Goal: Navigation & Orientation: Understand site structure

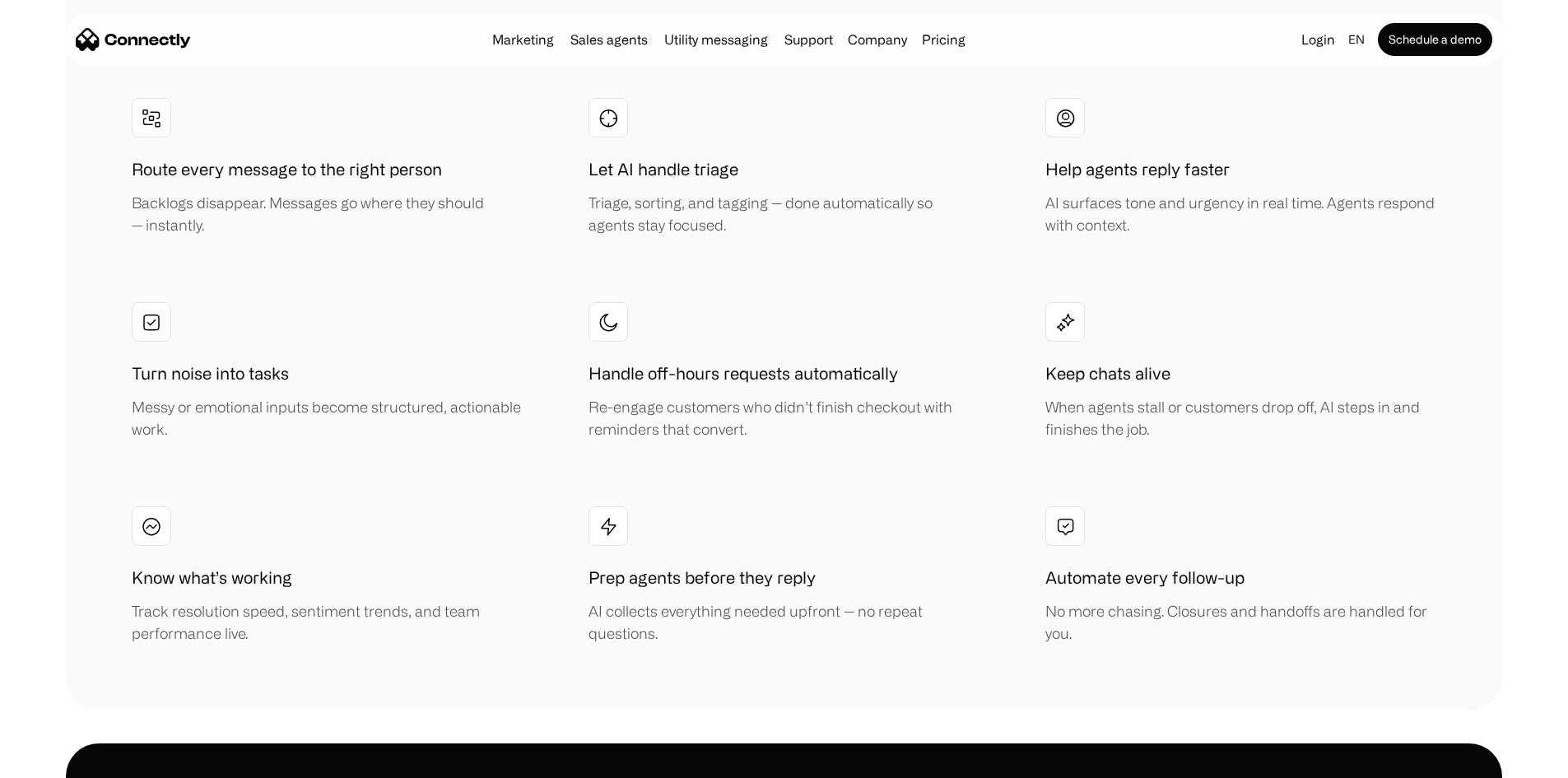
scroll to position [3788, 0]
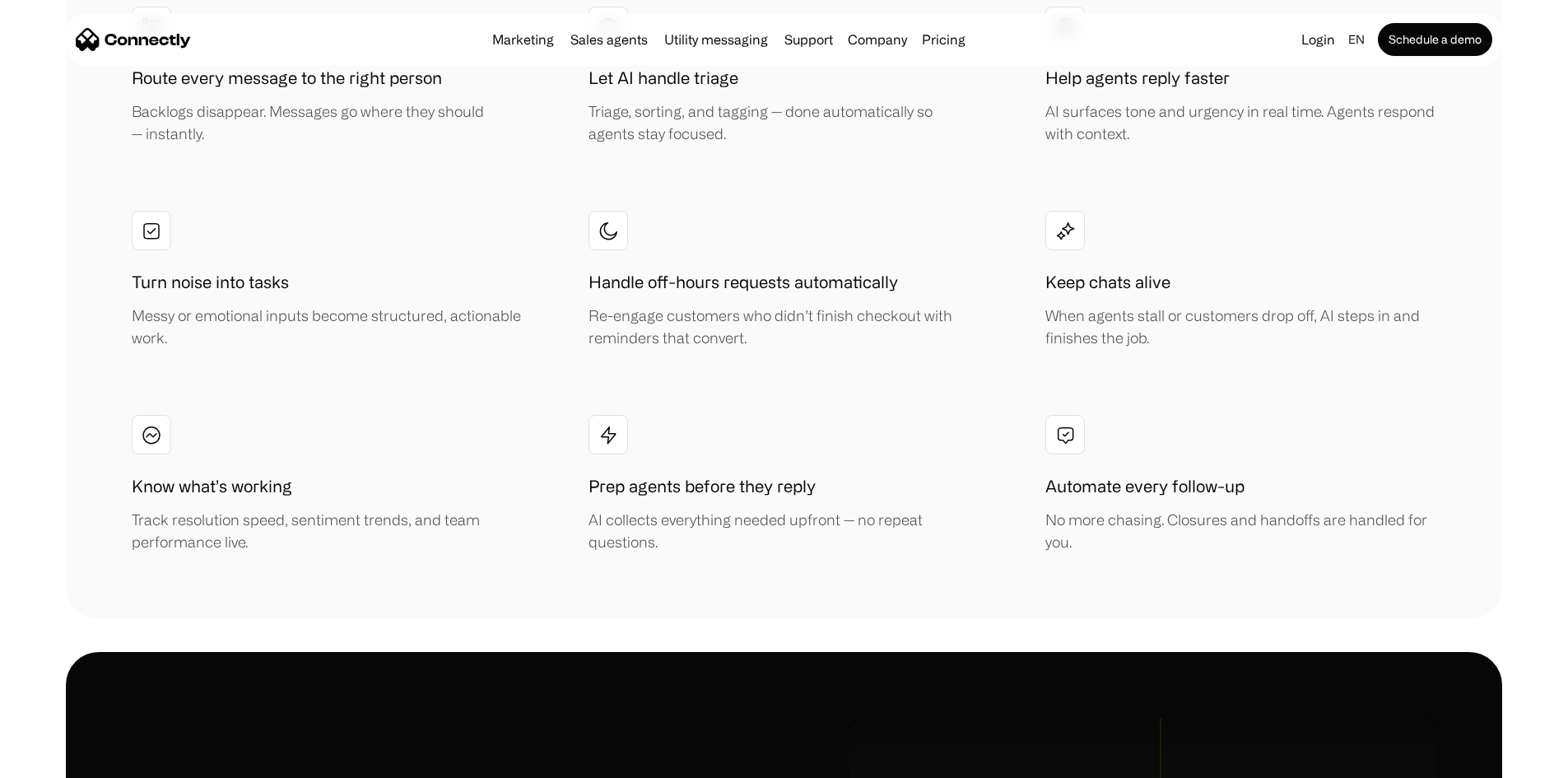
click at [553, 51] on div "Marketing Sales agents Utility messaging Support Company About us Careers Conta…" at bounding box center [728, 39] width 486 height 23
click at [574, 46] on link "Sales agents" at bounding box center [609, 39] width 91 height 13
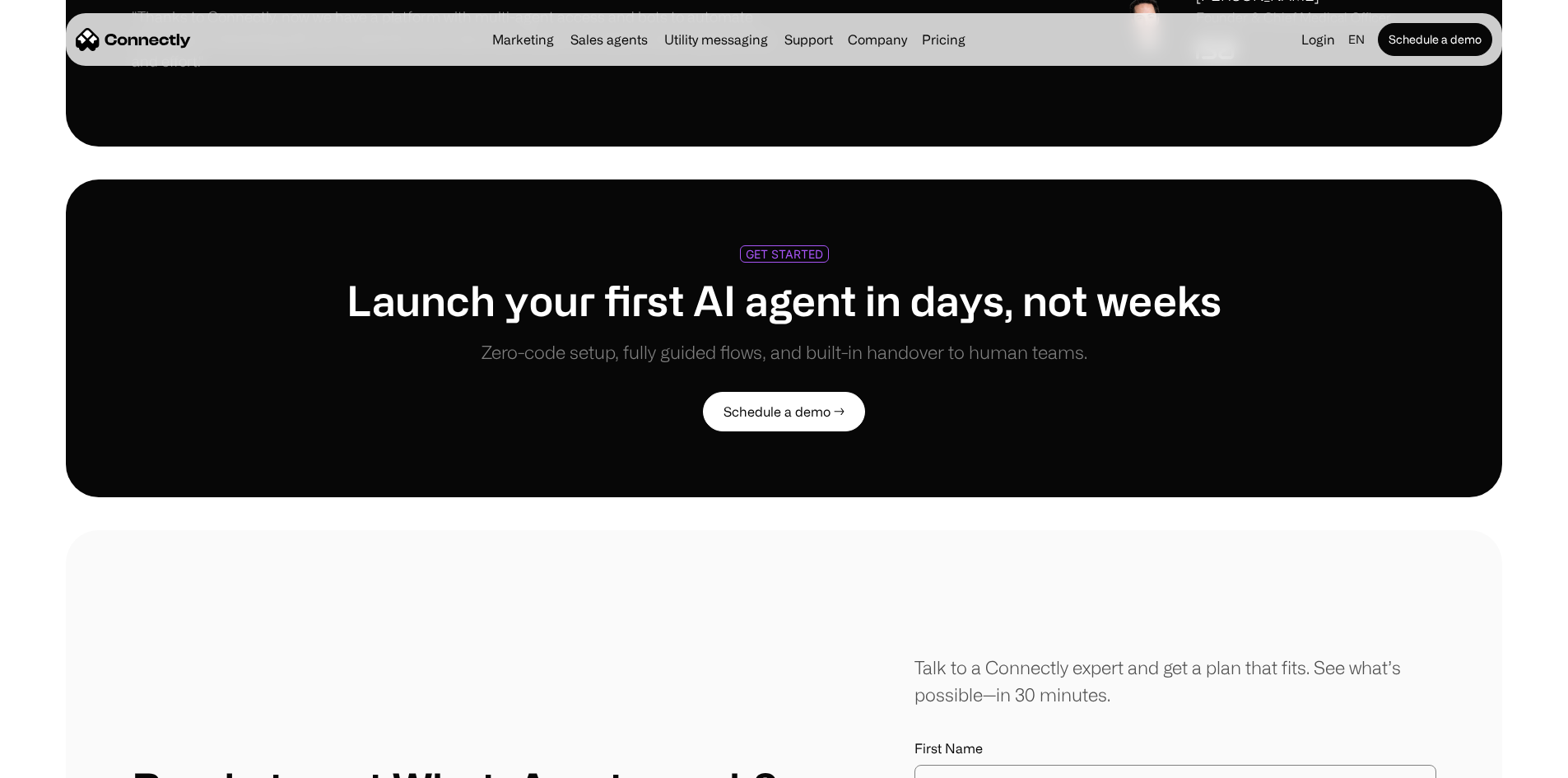
scroll to position [4117, 0]
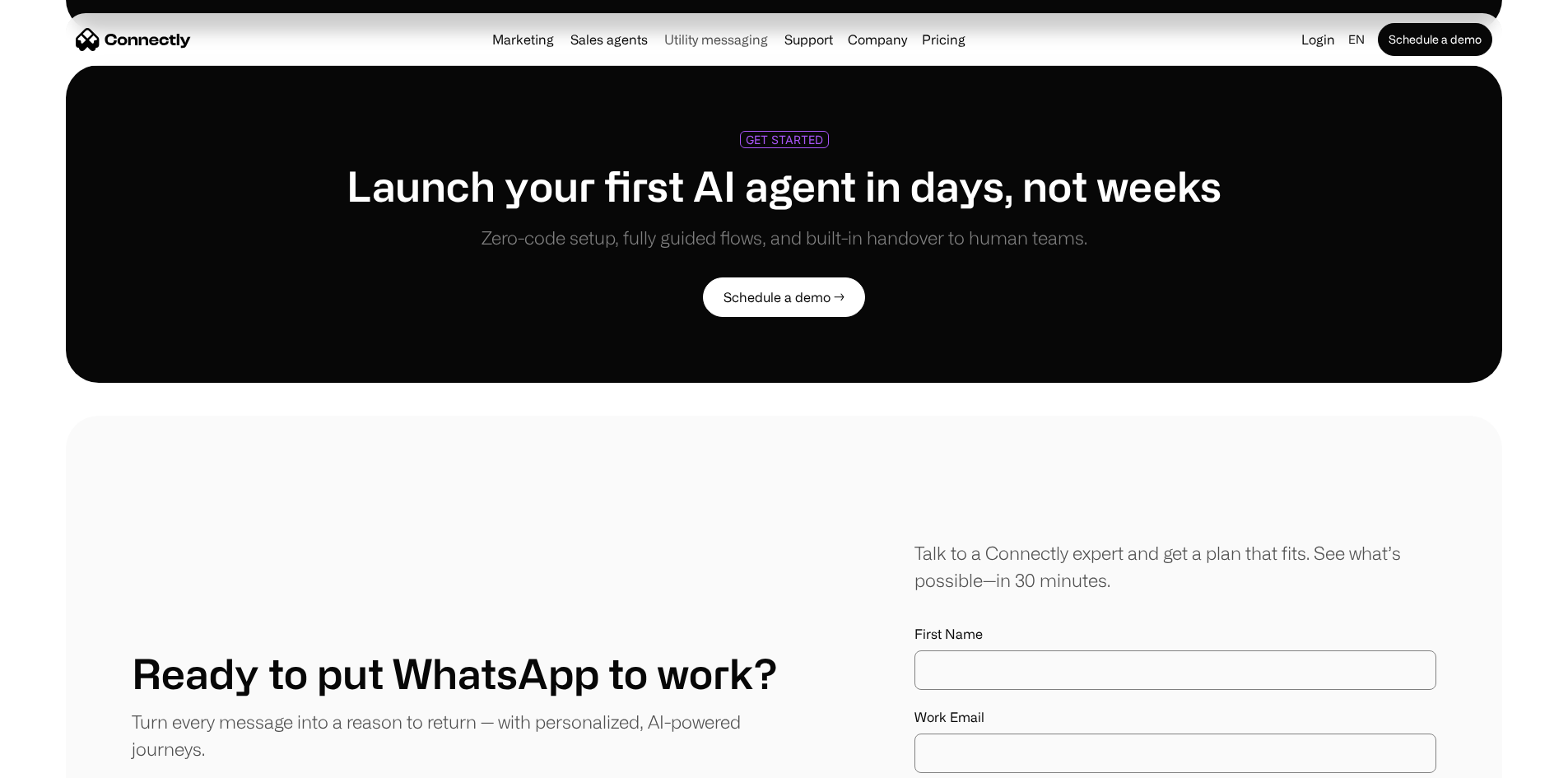
click at [689, 35] on link "Utility messaging" at bounding box center [716, 39] width 117 height 13
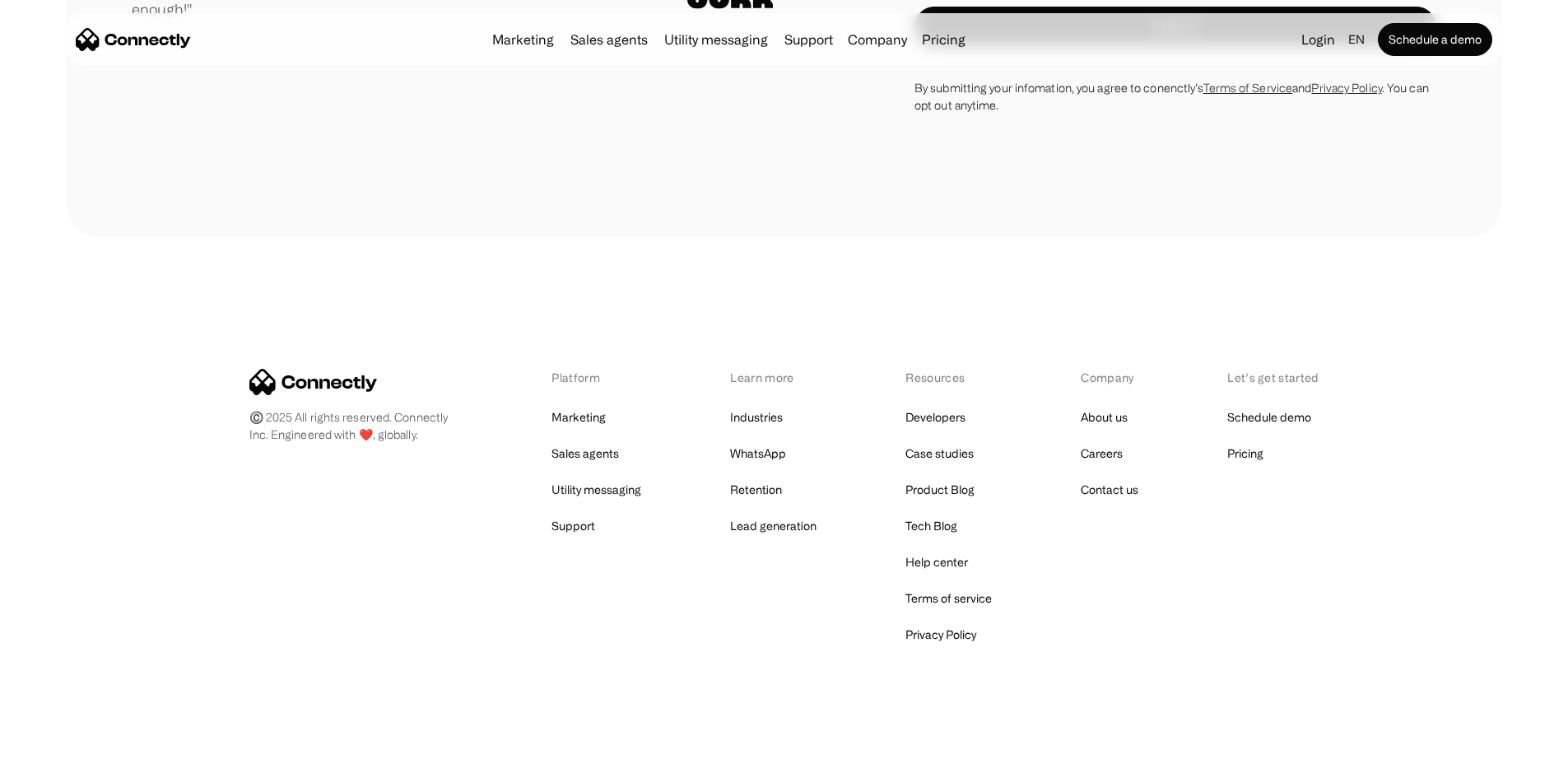
scroll to position [4304, 0]
click at [593, 419] on link "Marketing" at bounding box center [579, 417] width 55 height 23
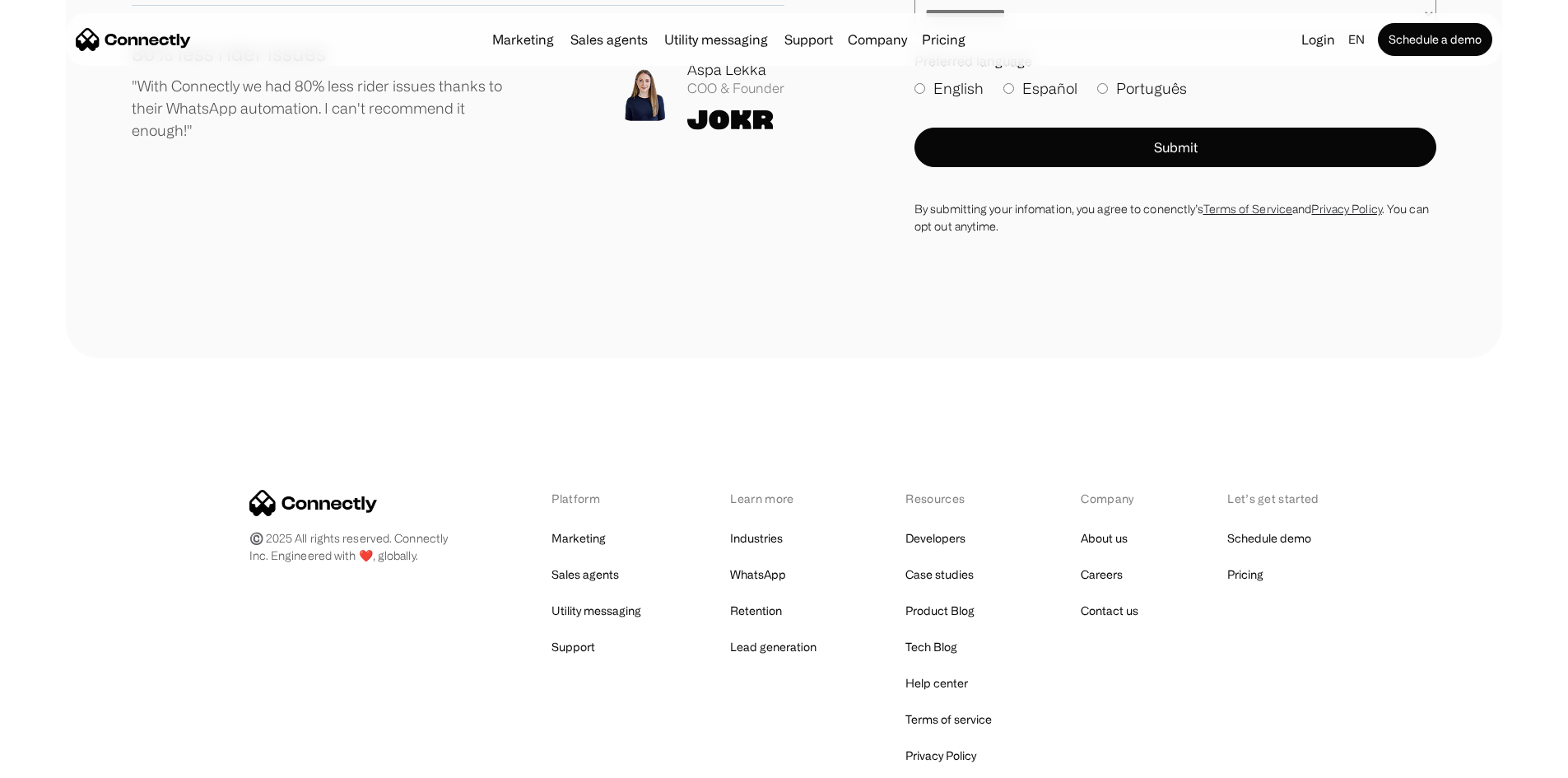
scroll to position [5984, 0]
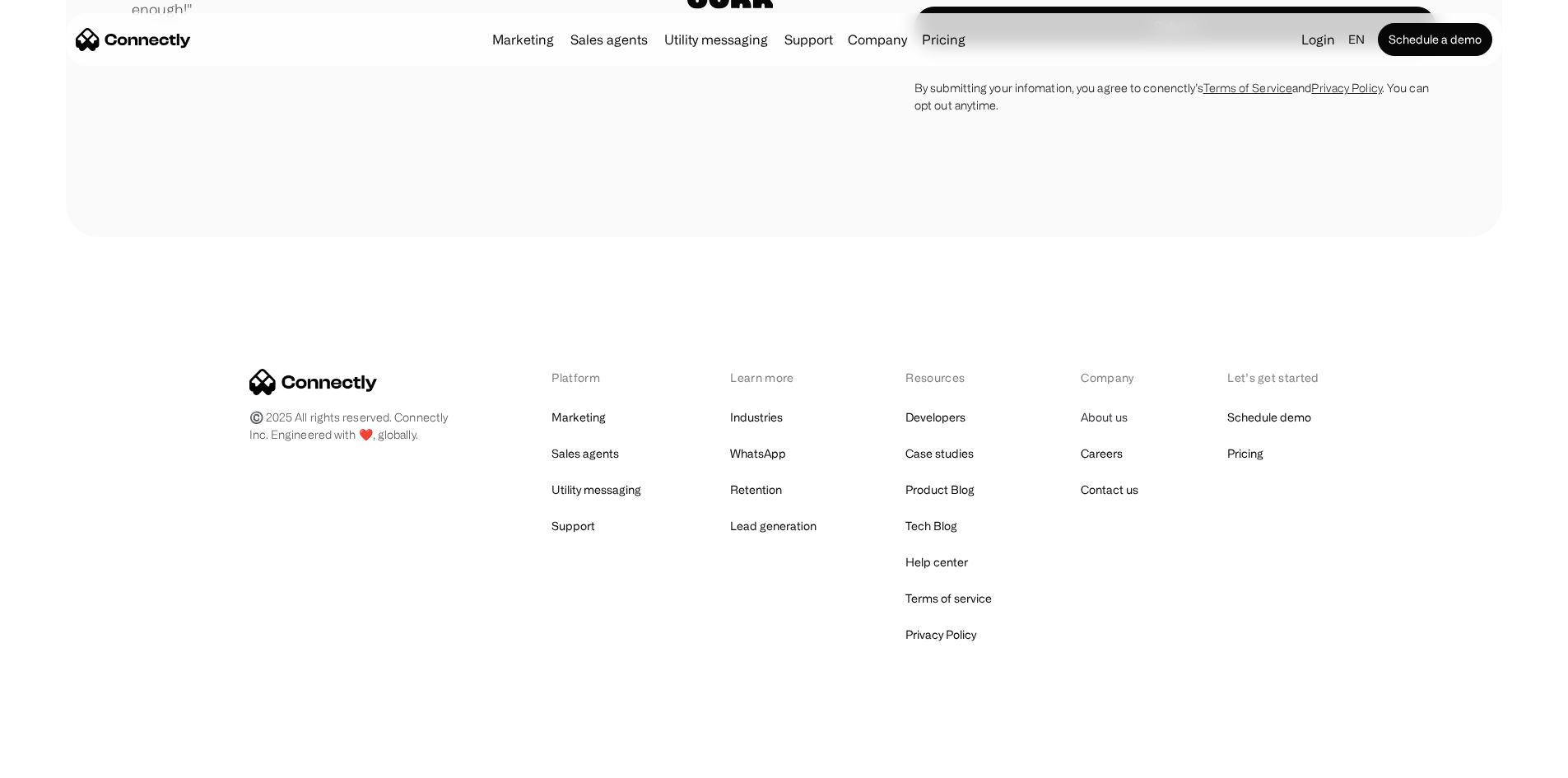
click at [1103, 415] on link "About us" at bounding box center [1104, 417] width 47 height 23
click at [604, 418] on link "Marketing" at bounding box center [579, 417] width 55 height 23
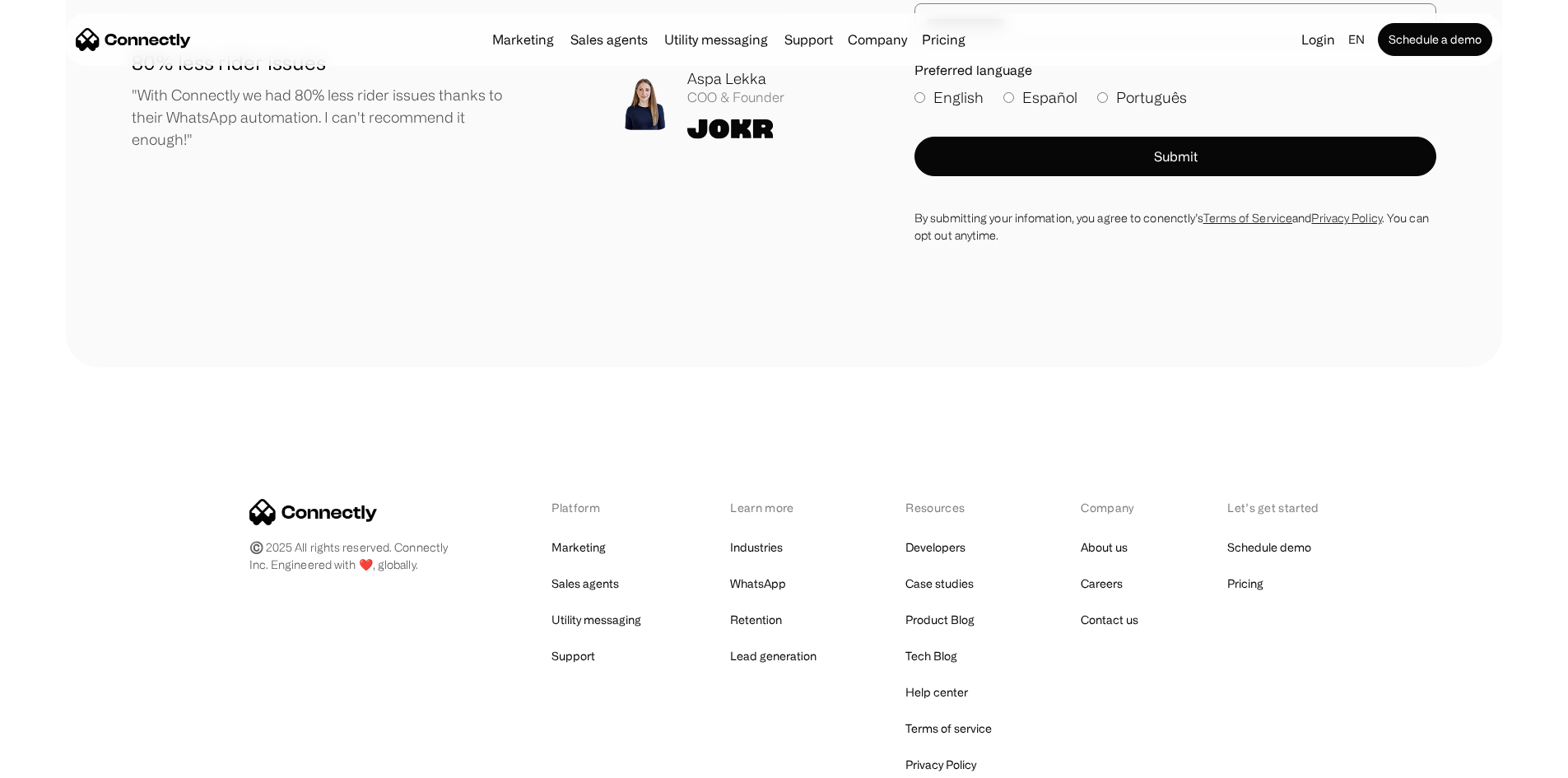
scroll to position [5984, 0]
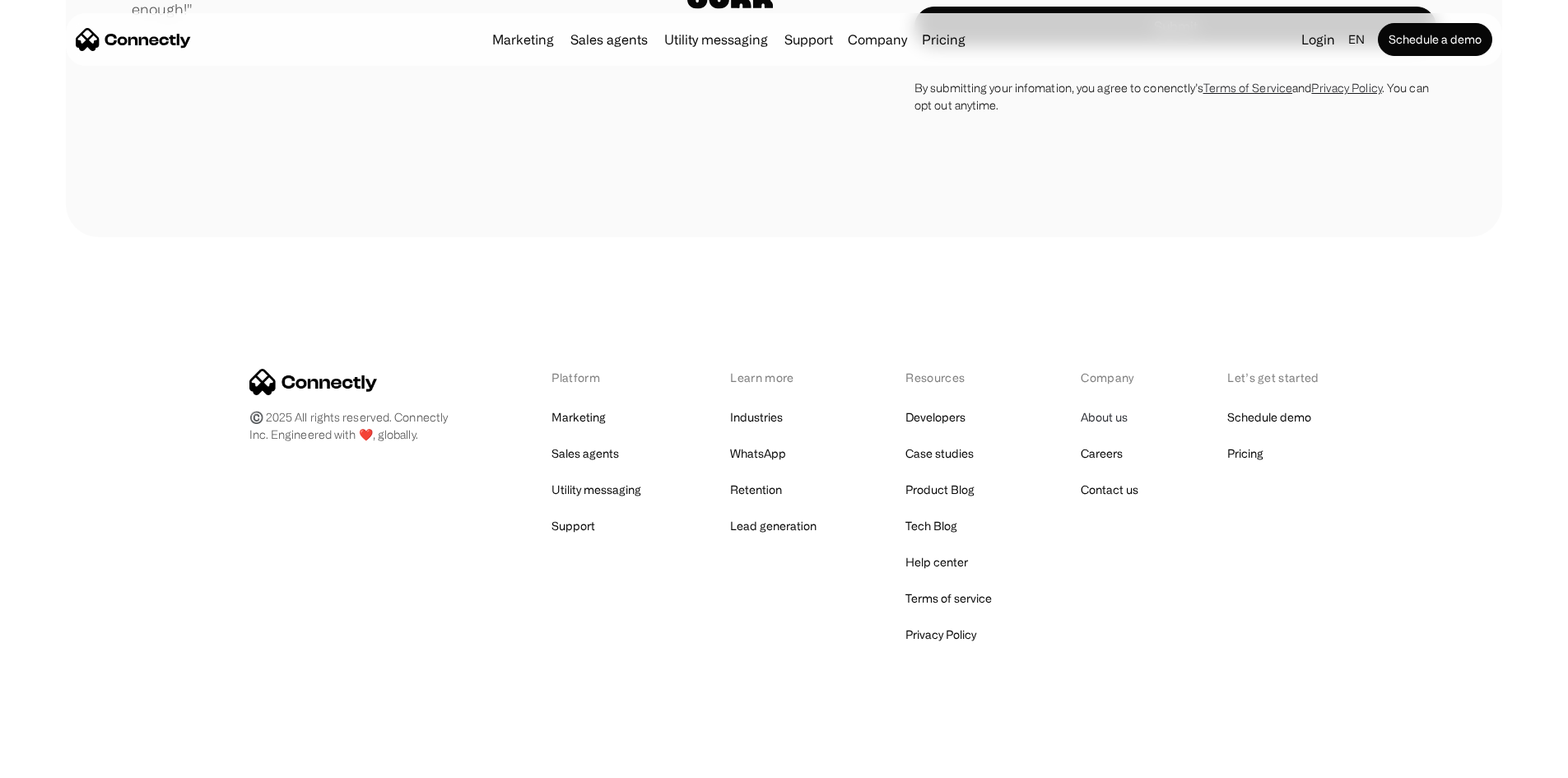
click at [1113, 419] on link "About us" at bounding box center [1104, 417] width 47 height 23
